Goal: Use online tool/utility: Utilize a website feature to perform a specific function

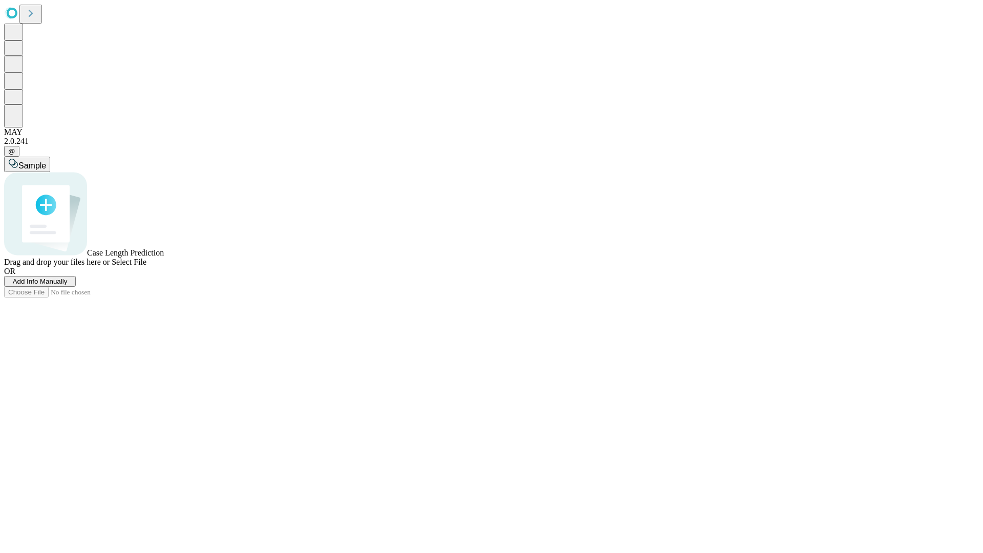
click at [68, 285] on span "Add Info Manually" at bounding box center [40, 282] width 55 height 8
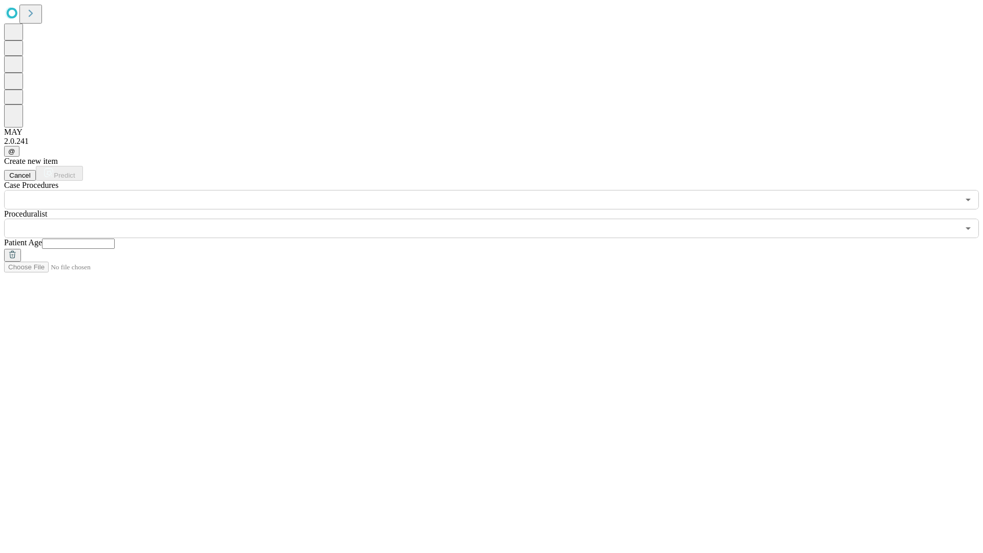
click at [115, 239] on input "text" at bounding box center [78, 244] width 73 height 10
type input "**"
click at [499, 219] on input "text" at bounding box center [481, 228] width 955 height 19
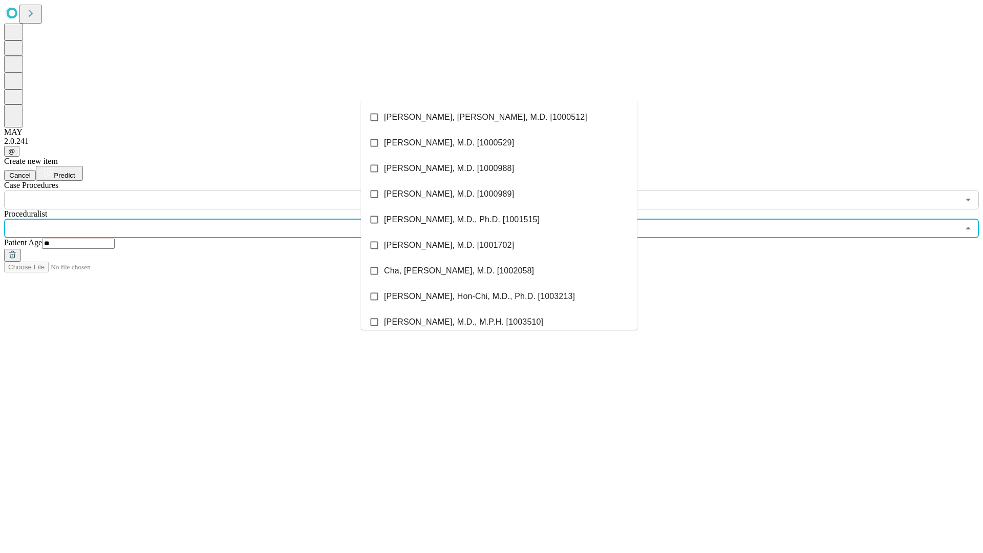
click at [499, 117] on li "[PERSON_NAME], [PERSON_NAME], M.D. [1000512]" at bounding box center [499, 117] width 277 height 26
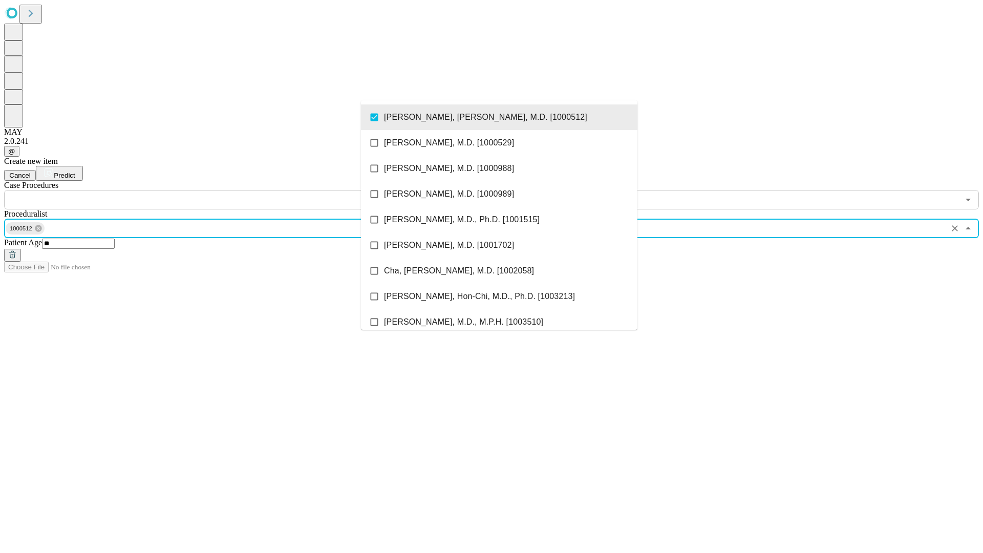
click at [215, 190] on input "text" at bounding box center [481, 199] width 955 height 19
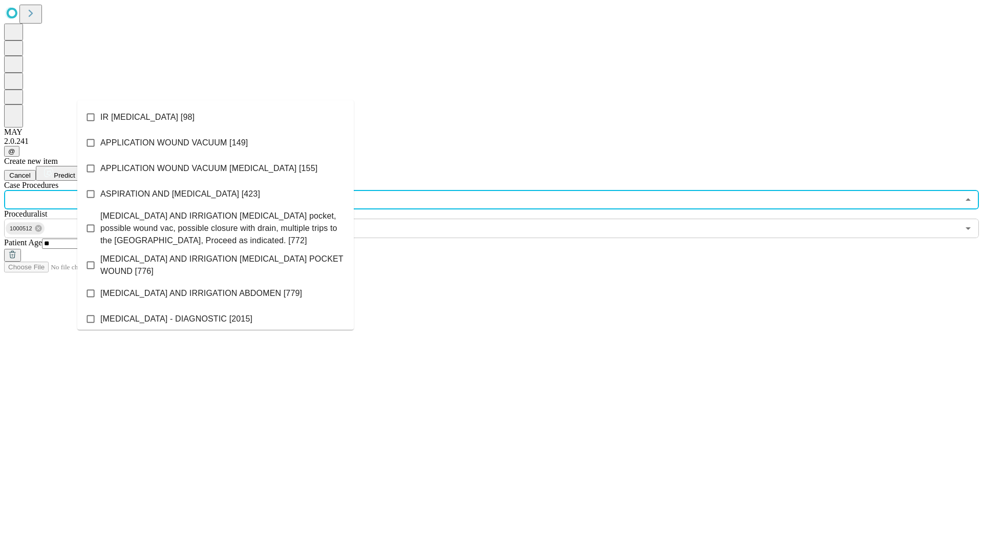
click at [216, 117] on li "IR [MEDICAL_DATA] [98]" at bounding box center [215, 117] width 277 height 26
click at [75, 172] on span "Predict" at bounding box center [64, 176] width 21 height 8
